Goal: Task Accomplishment & Management: Use online tool/utility

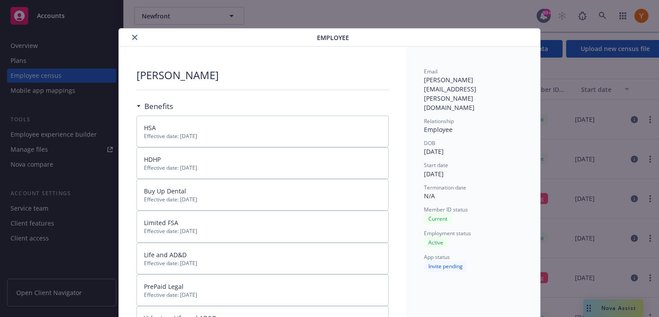
scroll to position [19, 0]
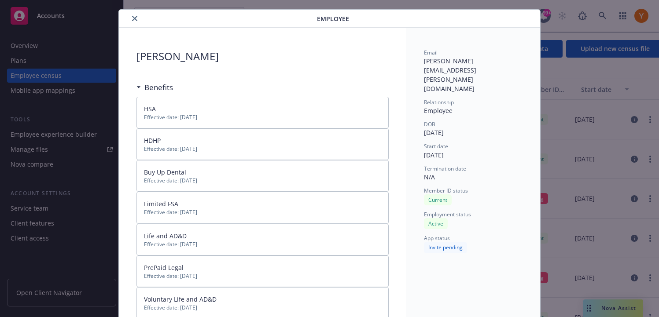
click at [136, 22] on button "close" at bounding box center [134, 18] width 11 height 11
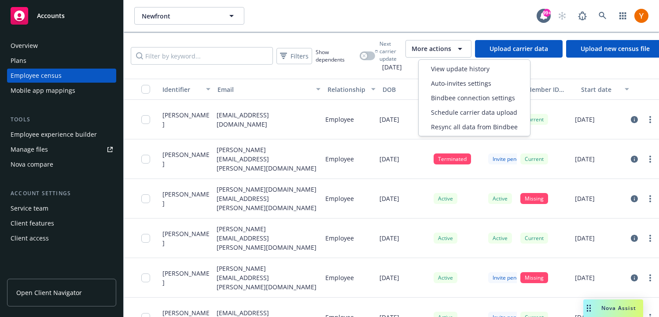
click at [441, 55] on button "More actions" at bounding box center [438, 49] width 66 height 18
click at [461, 124] on span "Resync all data from Bindbee" at bounding box center [474, 126] width 87 height 9
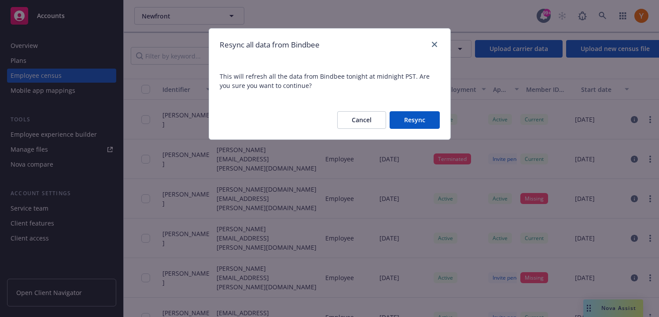
click at [418, 126] on button "Resync" at bounding box center [415, 120] width 50 height 18
